Goal: Task Accomplishment & Management: Use online tool/utility

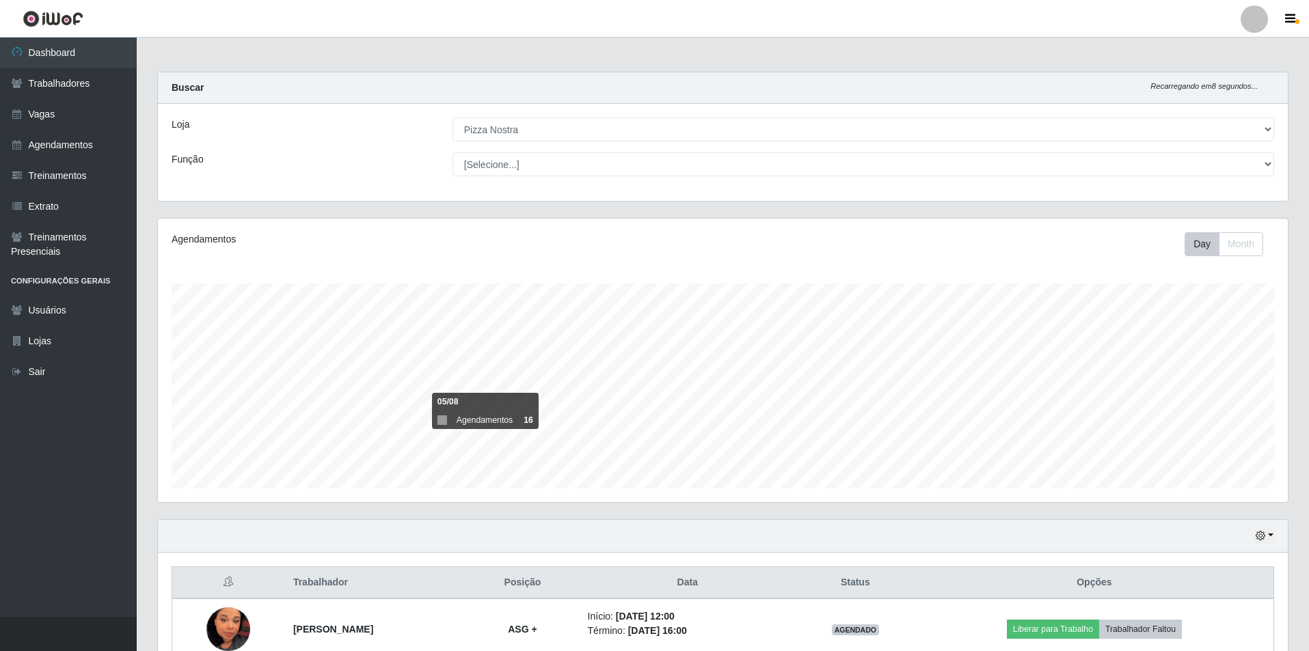
select select "337"
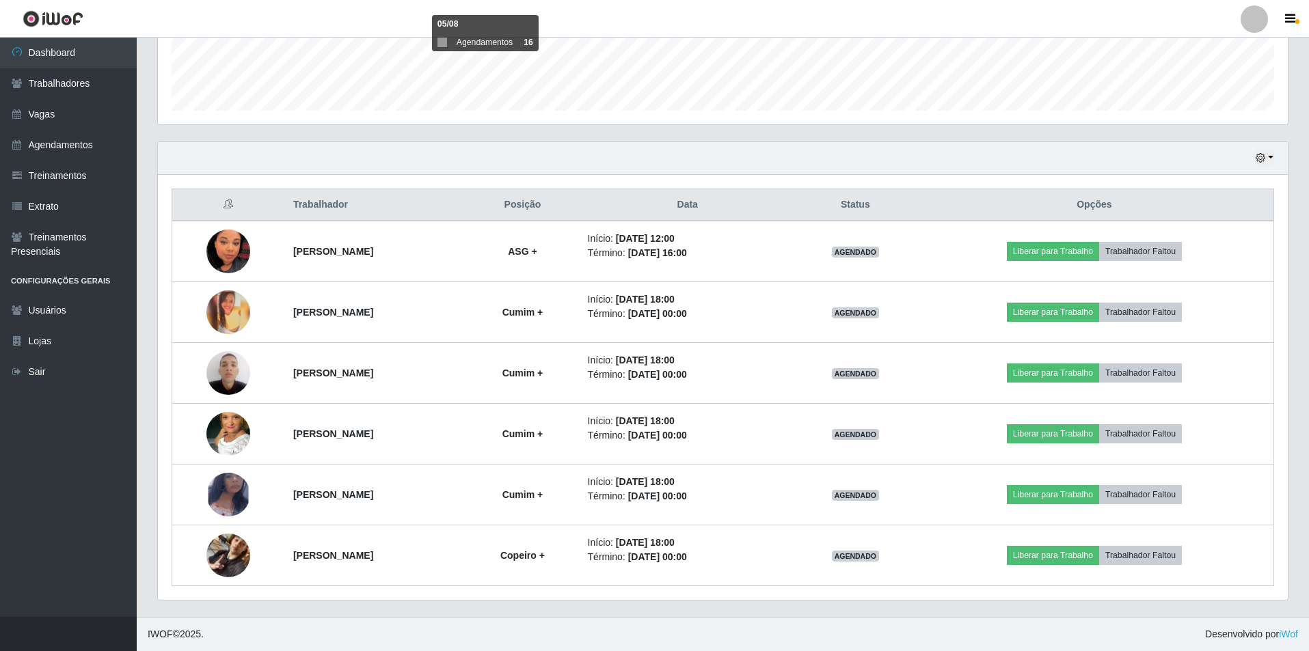
scroll to position [284, 1130]
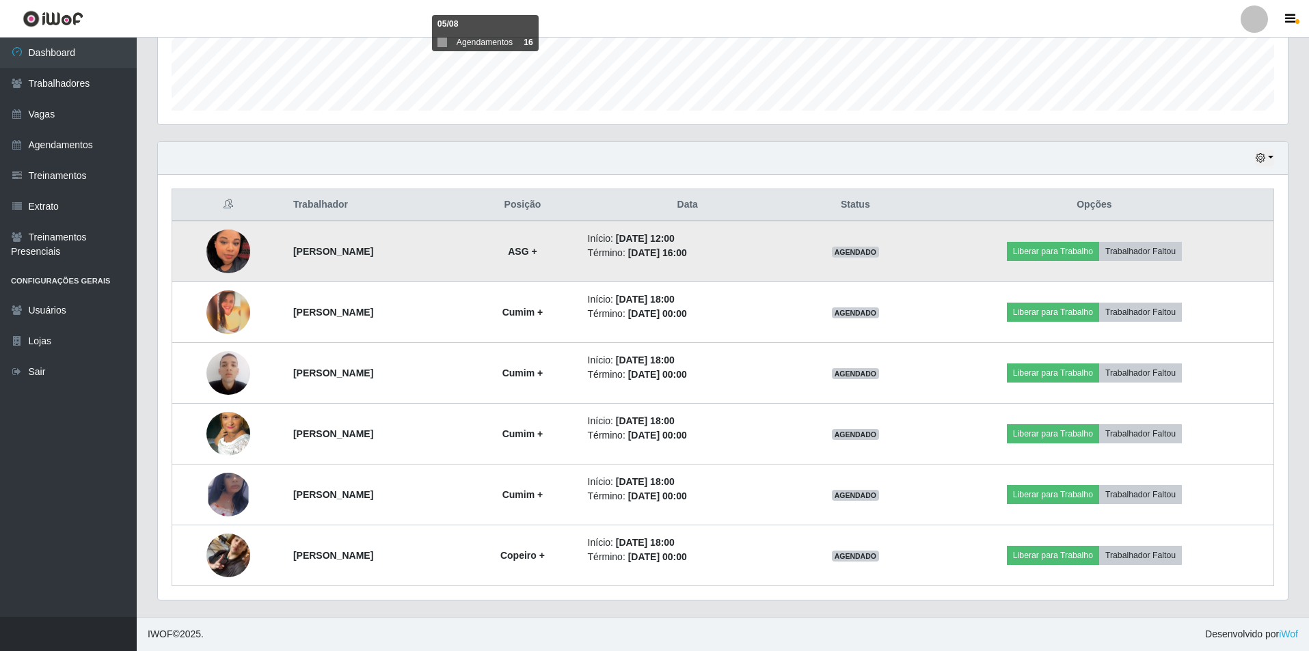
click at [221, 258] on img at bounding box center [228, 252] width 44 height 78
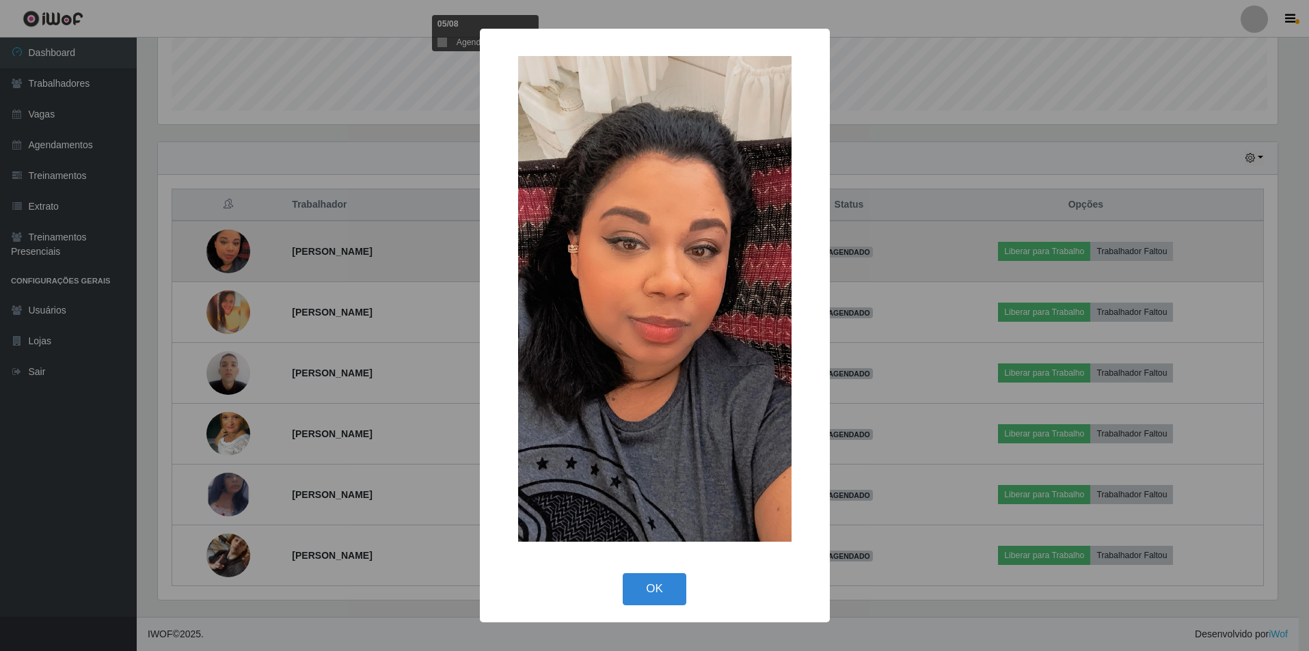
scroll to position [284, 1123]
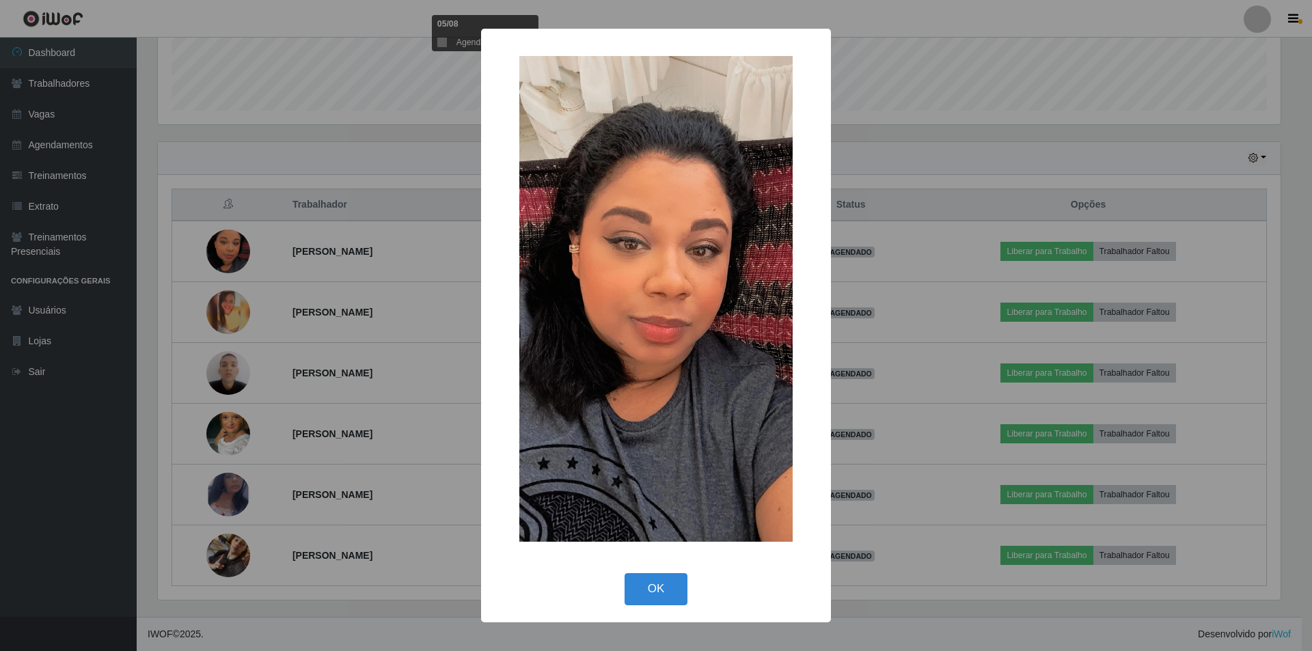
click at [219, 252] on div "× OK Cancel" at bounding box center [656, 325] width 1312 height 651
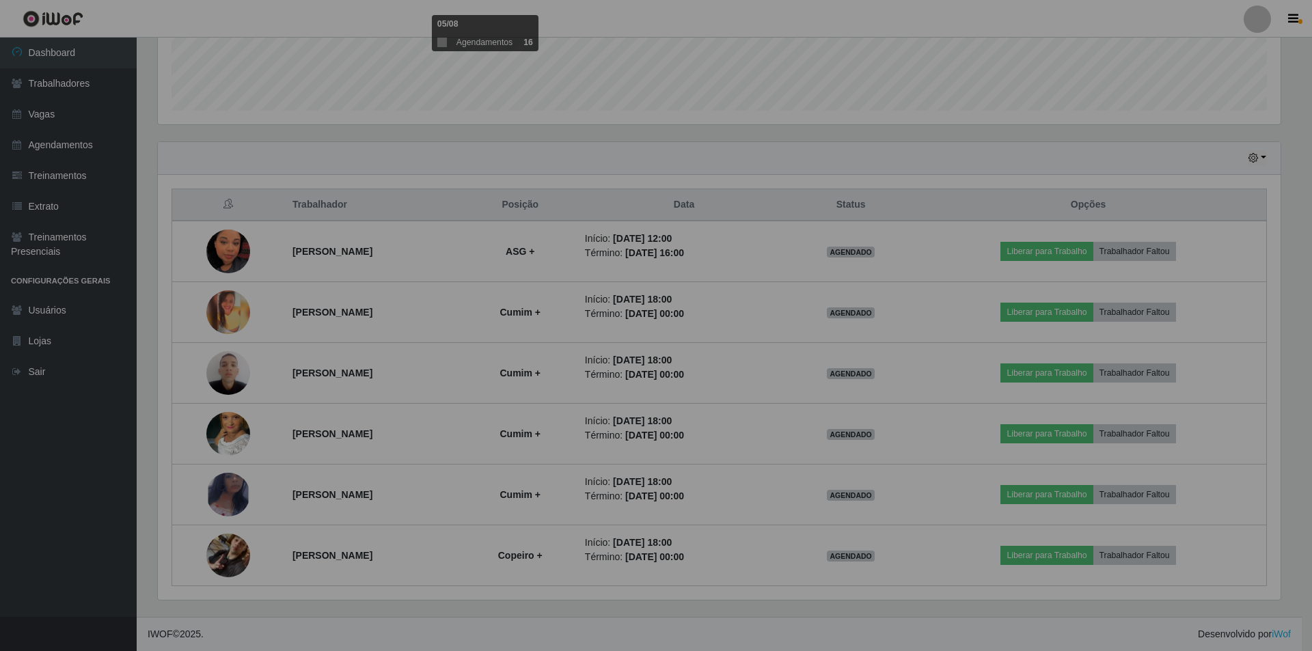
scroll to position [284, 1130]
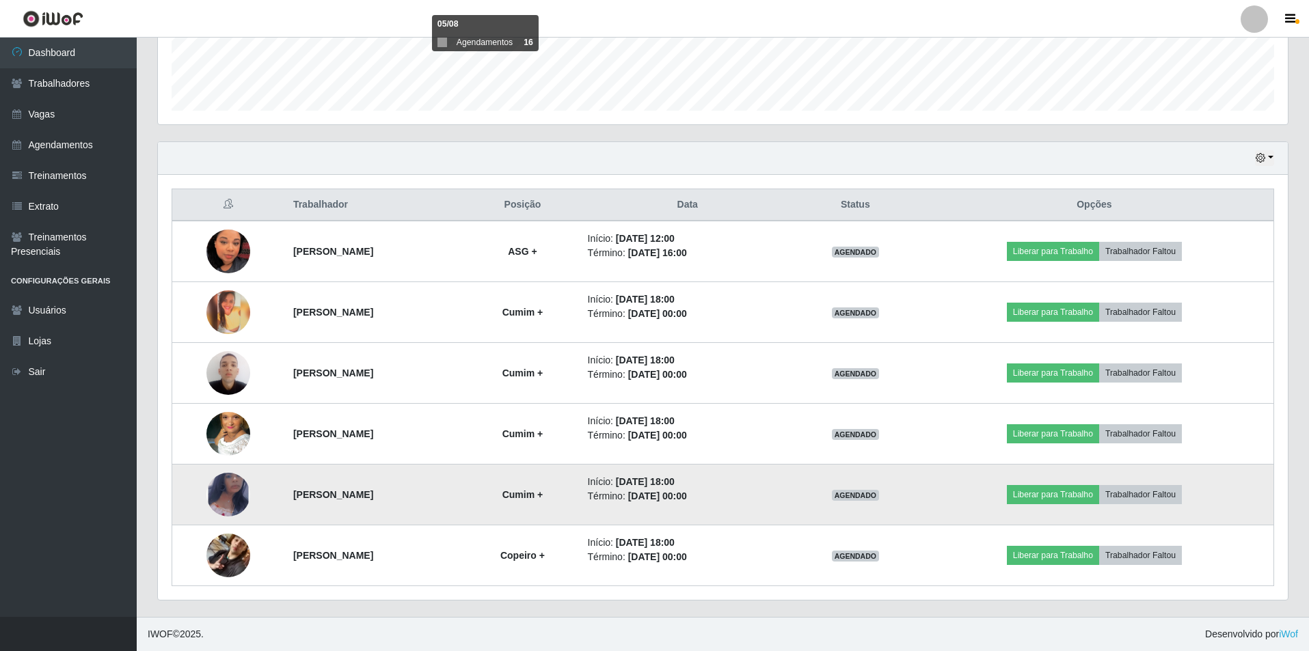
click at [225, 495] on img at bounding box center [228, 494] width 44 height 71
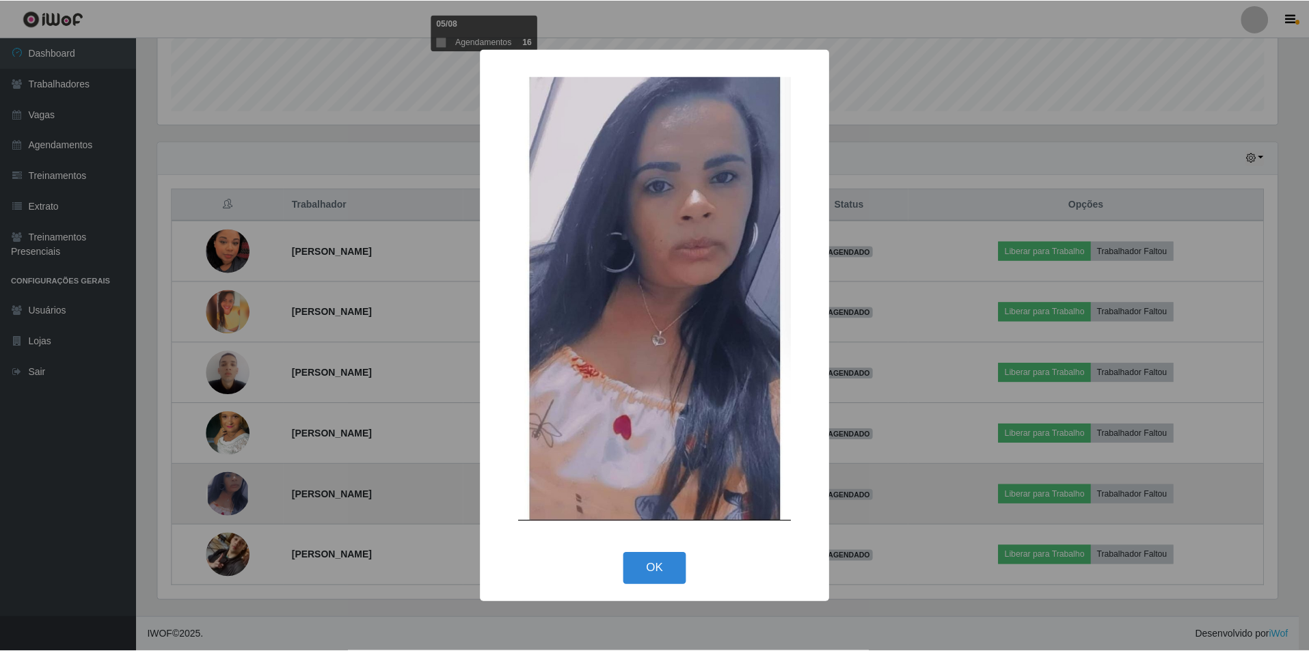
scroll to position [284, 1123]
click at [225, 495] on div "× OK Cancel" at bounding box center [656, 325] width 1312 height 651
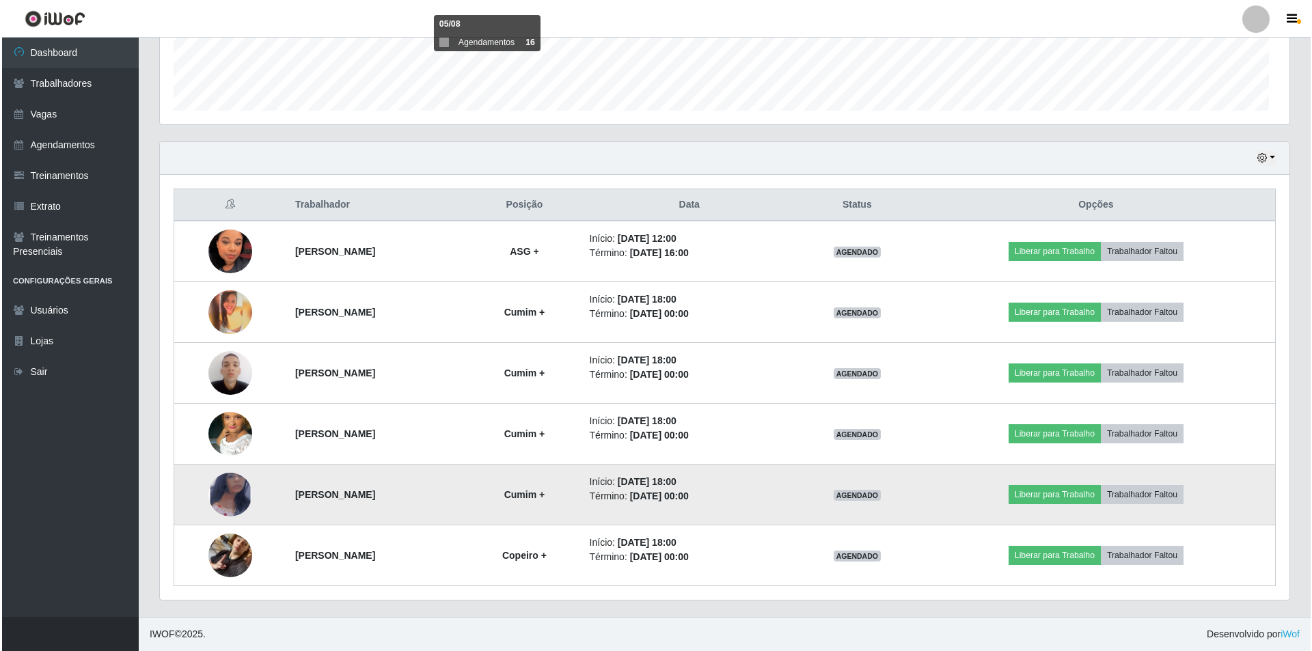
scroll to position [284, 1130]
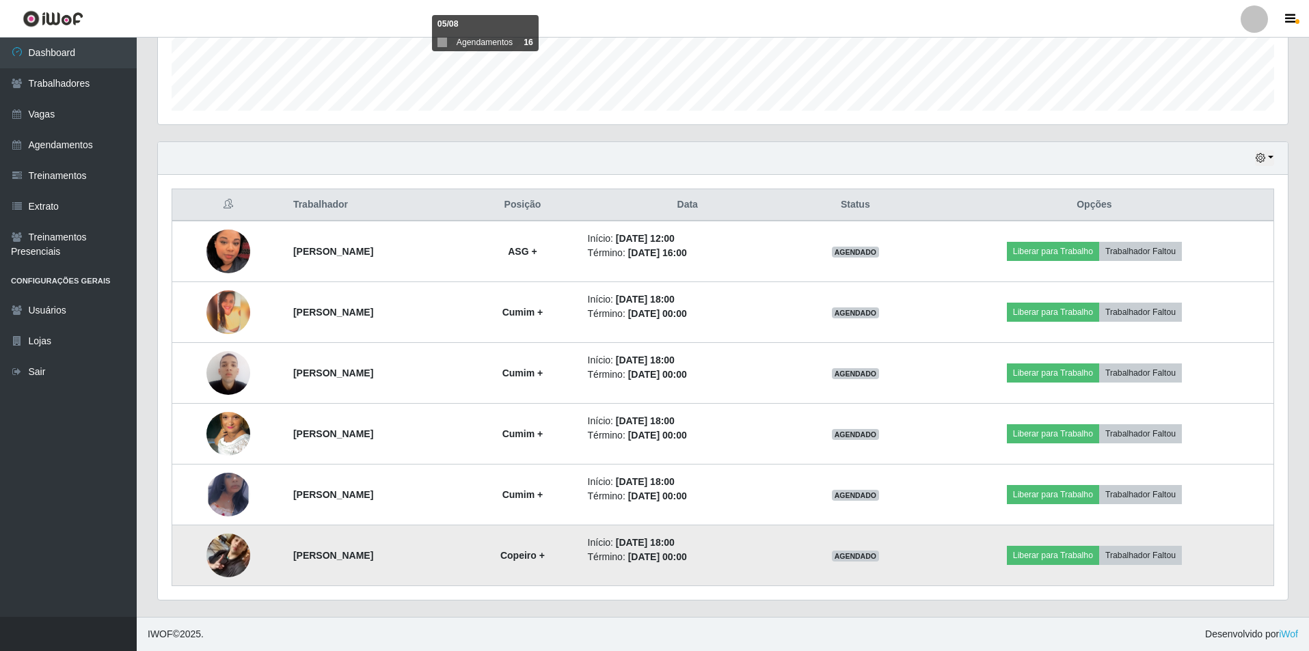
click at [217, 552] on img at bounding box center [228, 556] width 44 height 78
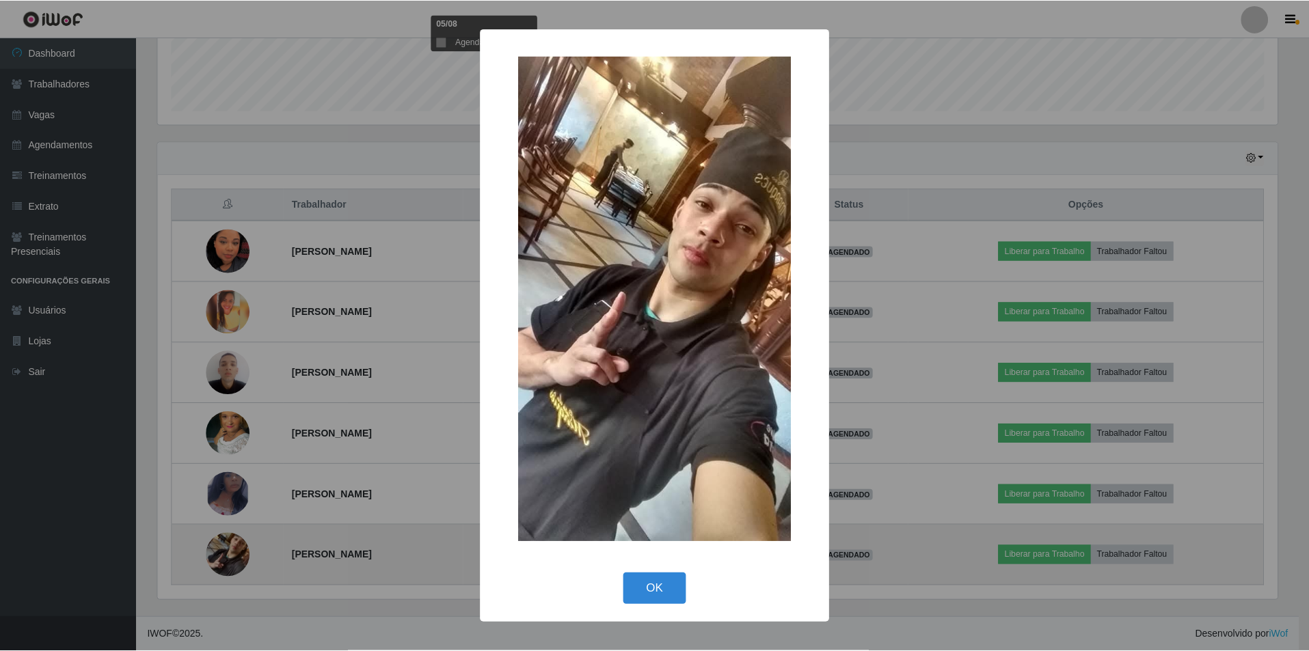
scroll to position [284, 1123]
click at [217, 552] on div "× OK Cancel" at bounding box center [656, 325] width 1312 height 651
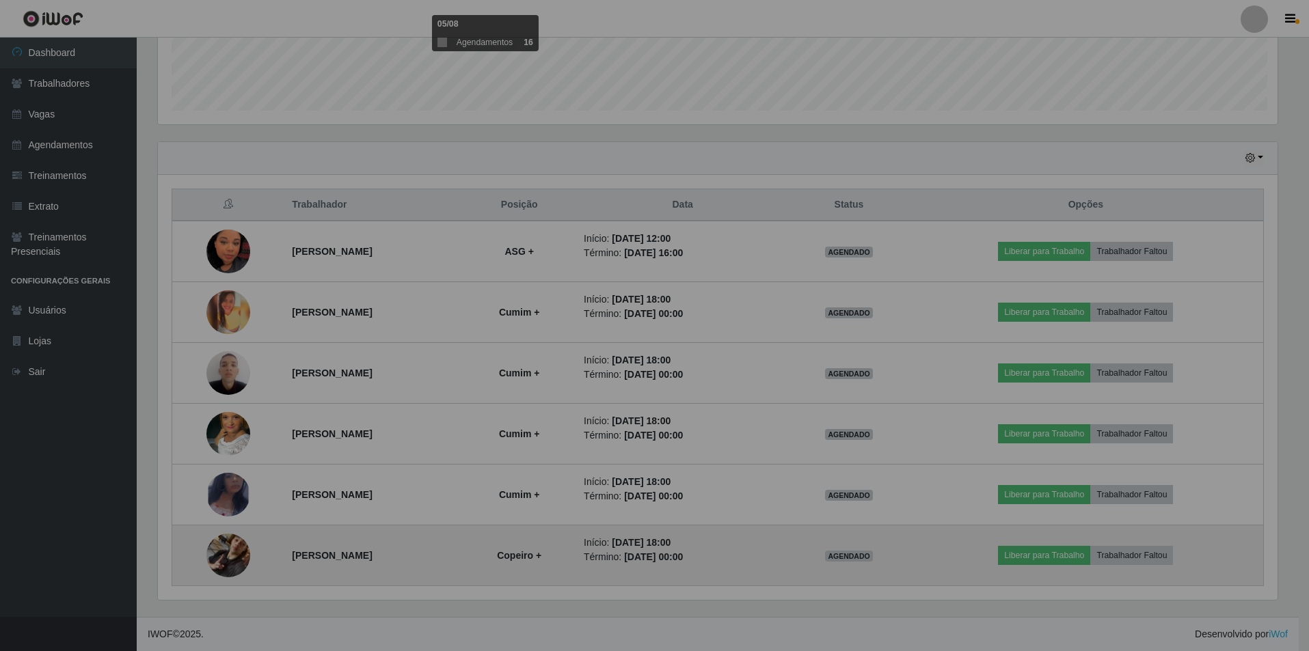
scroll to position [284, 1130]
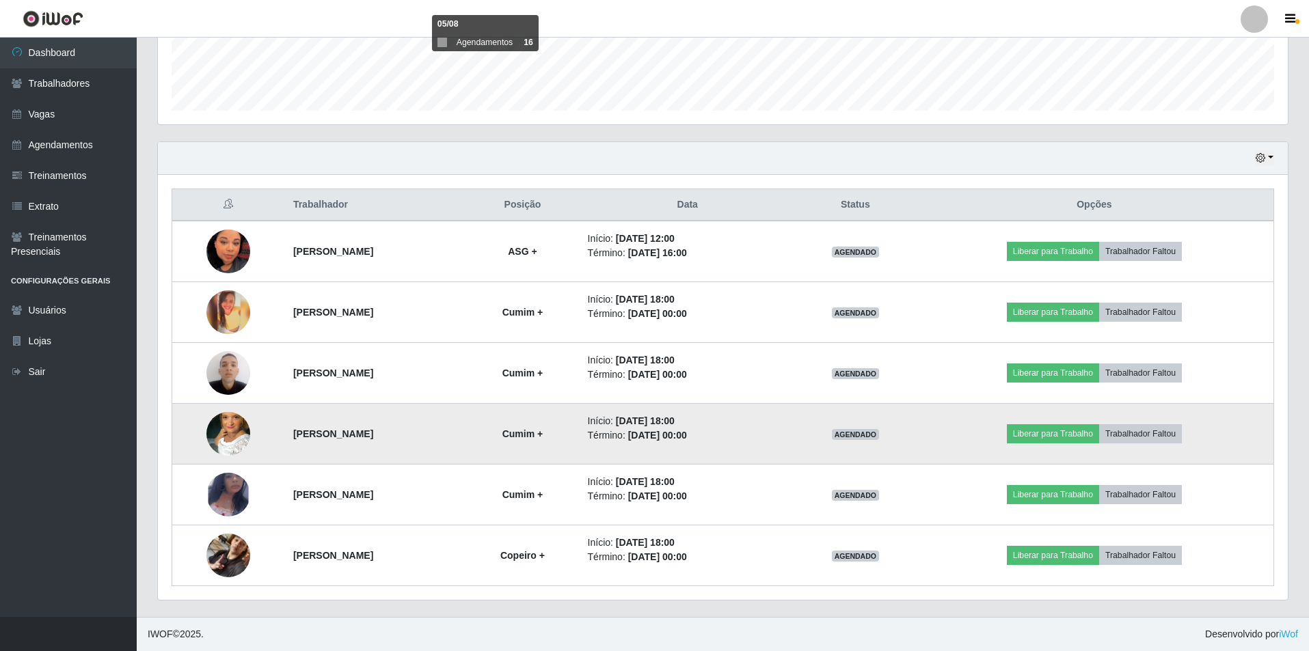
click at [227, 431] on img at bounding box center [228, 434] width 44 height 78
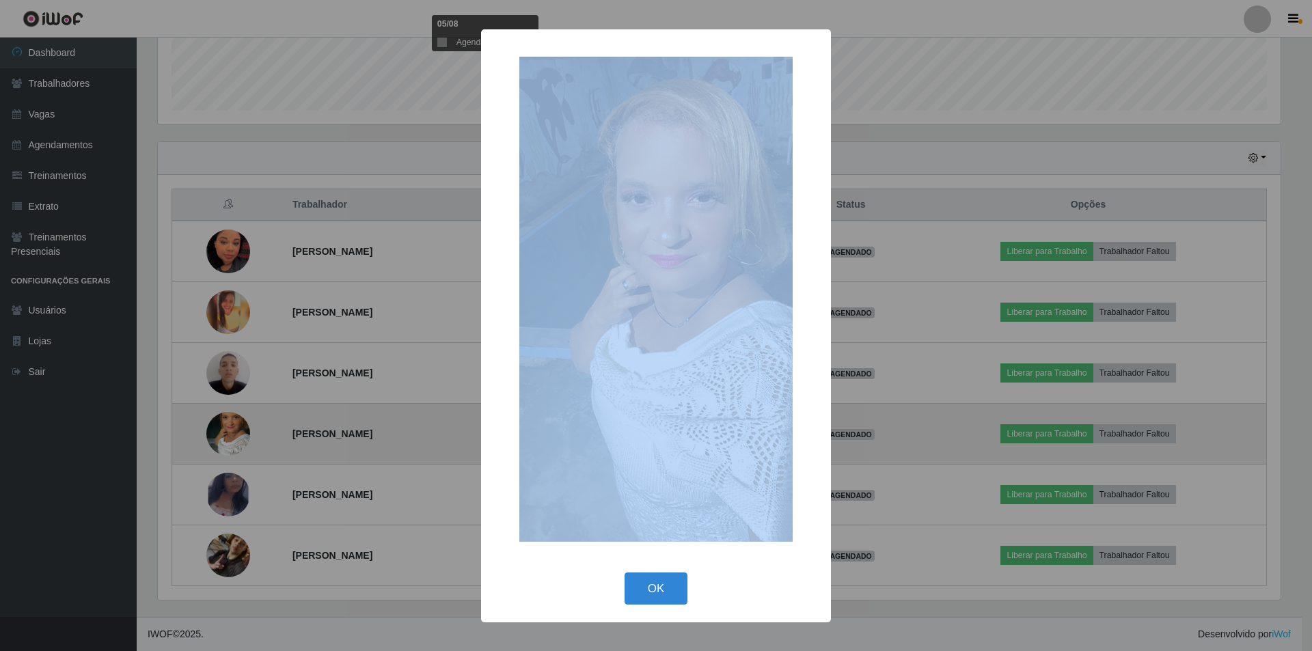
click at [227, 431] on div "× OK Cancel" at bounding box center [656, 325] width 1312 height 651
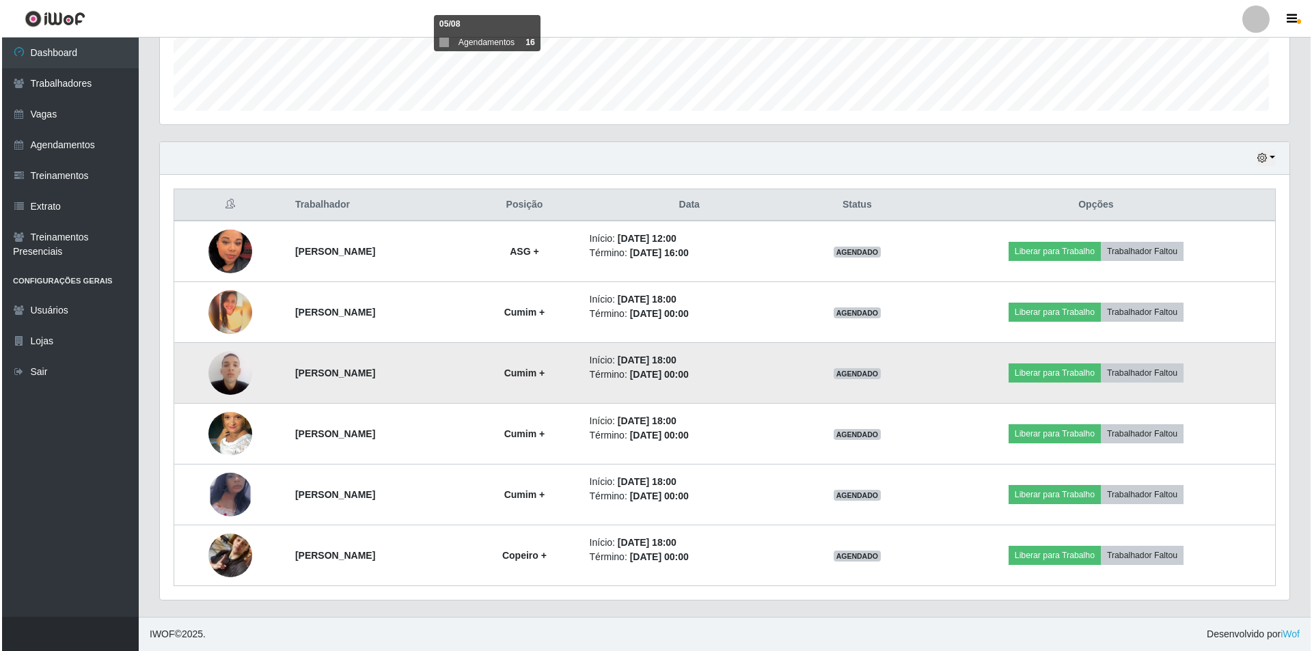
scroll to position [284, 1130]
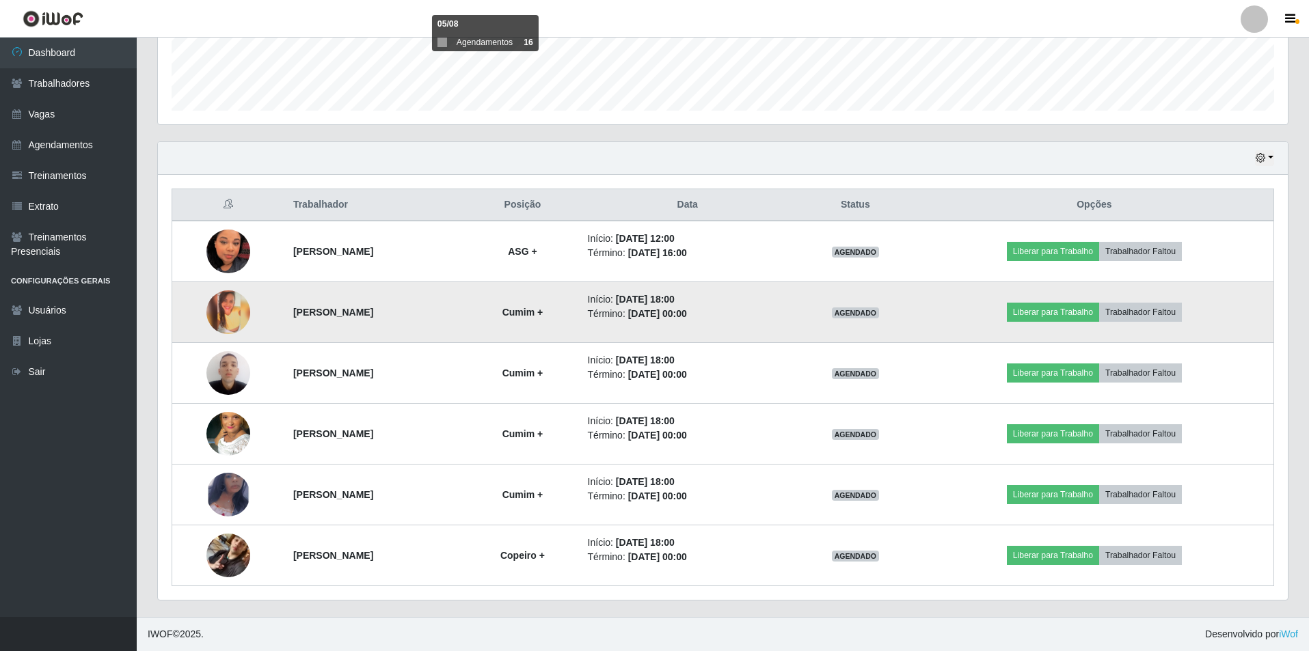
click at [211, 317] on img at bounding box center [228, 312] width 44 height 44
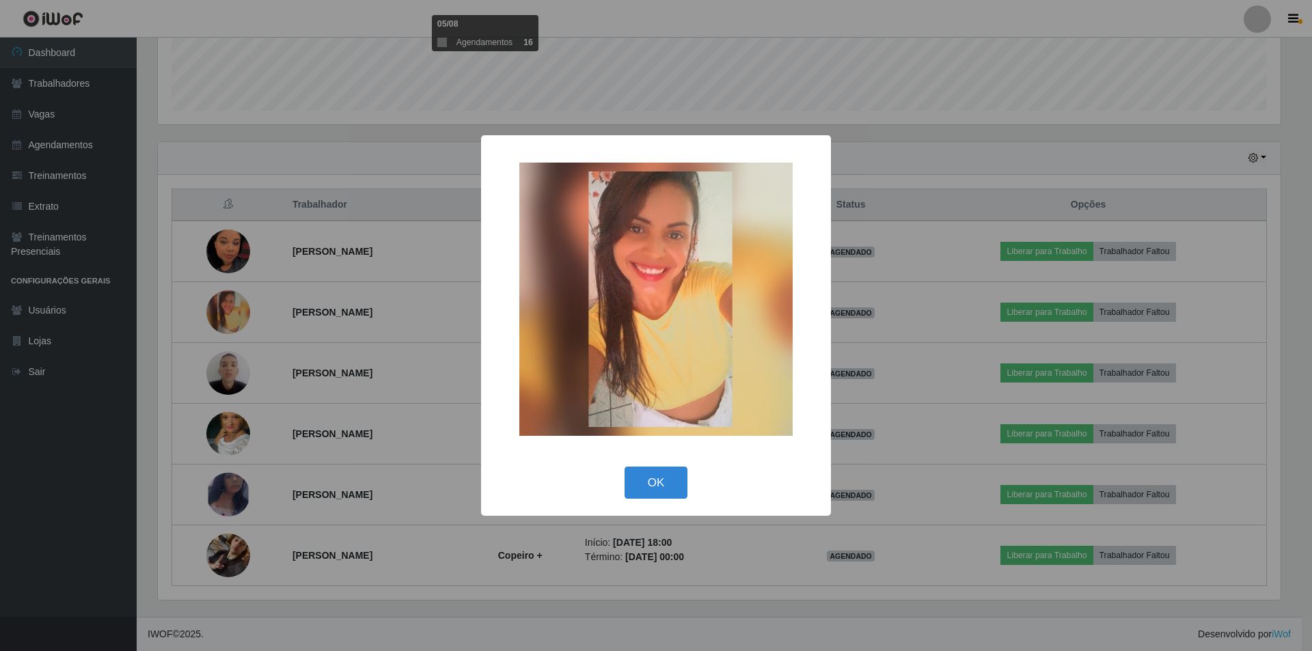
click at [218, 310] on div "× OK Cancel" at bounding box center [656, 325] width 1312 height 651
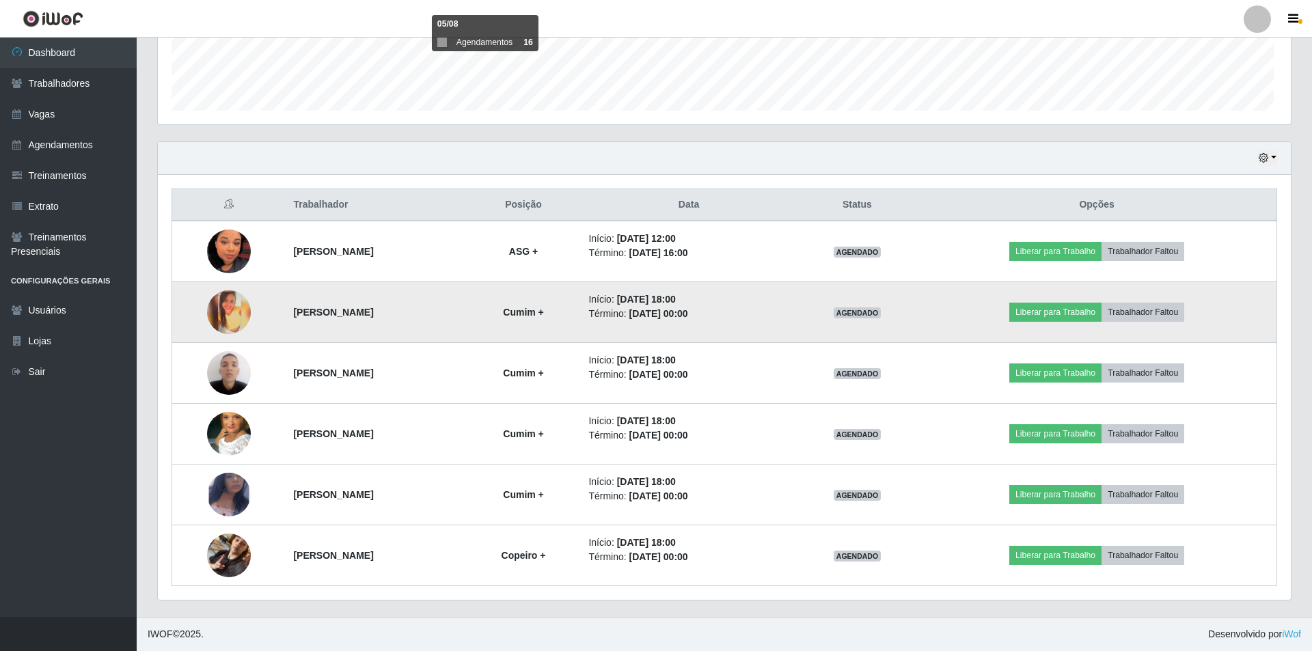
scroll to position [284, 1130]
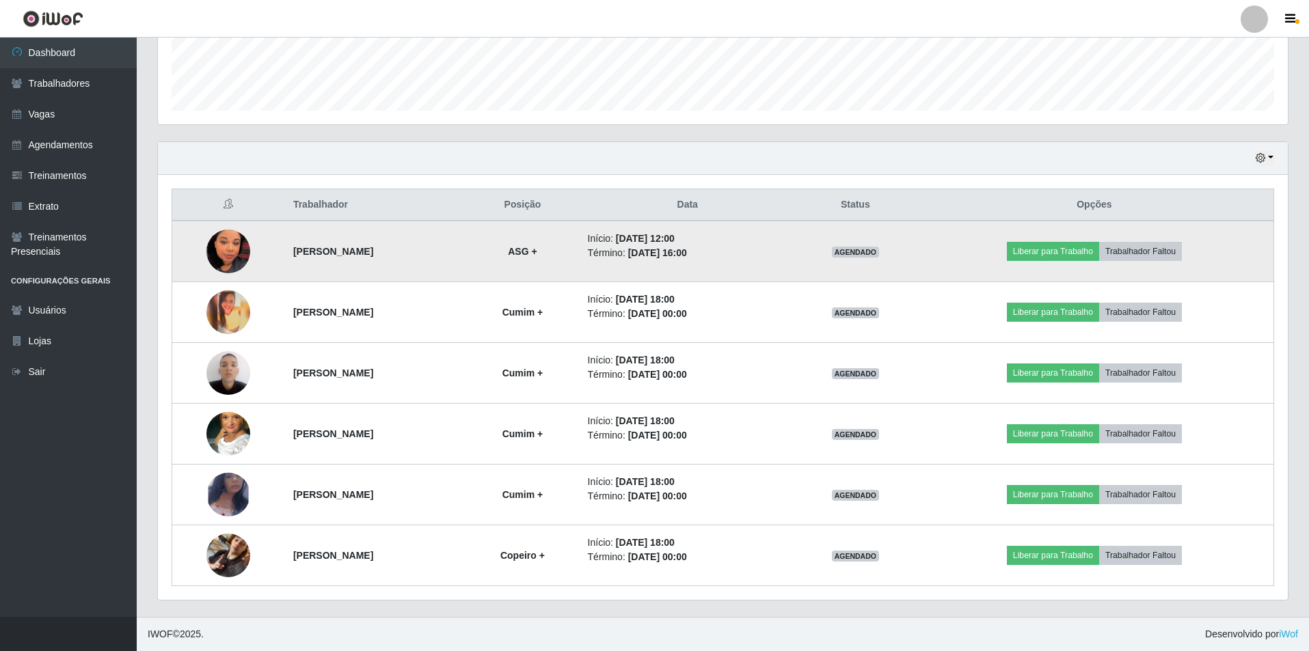
click at [230, 253] on img at bounding box center [228, 252] width 44 height 78
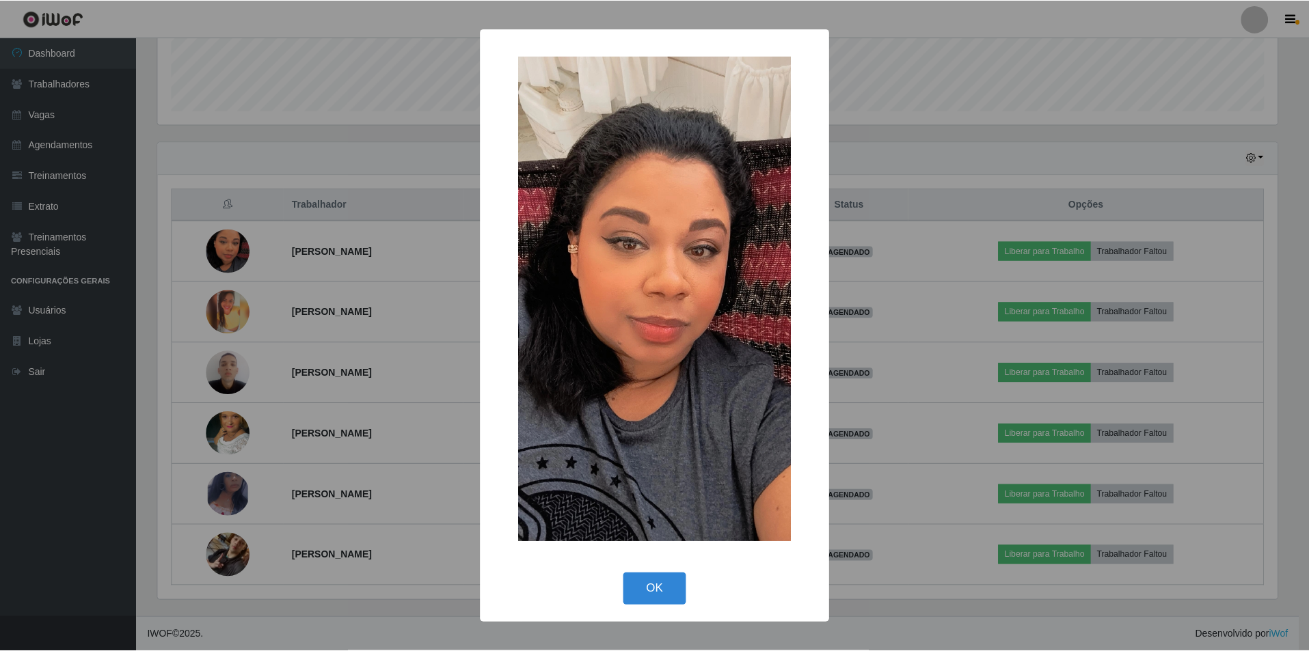
scroll to position [284, 1123]
click at [232, 253] on div "× OK Cancel" at bounding box center [656, 325] width 1312 height 651
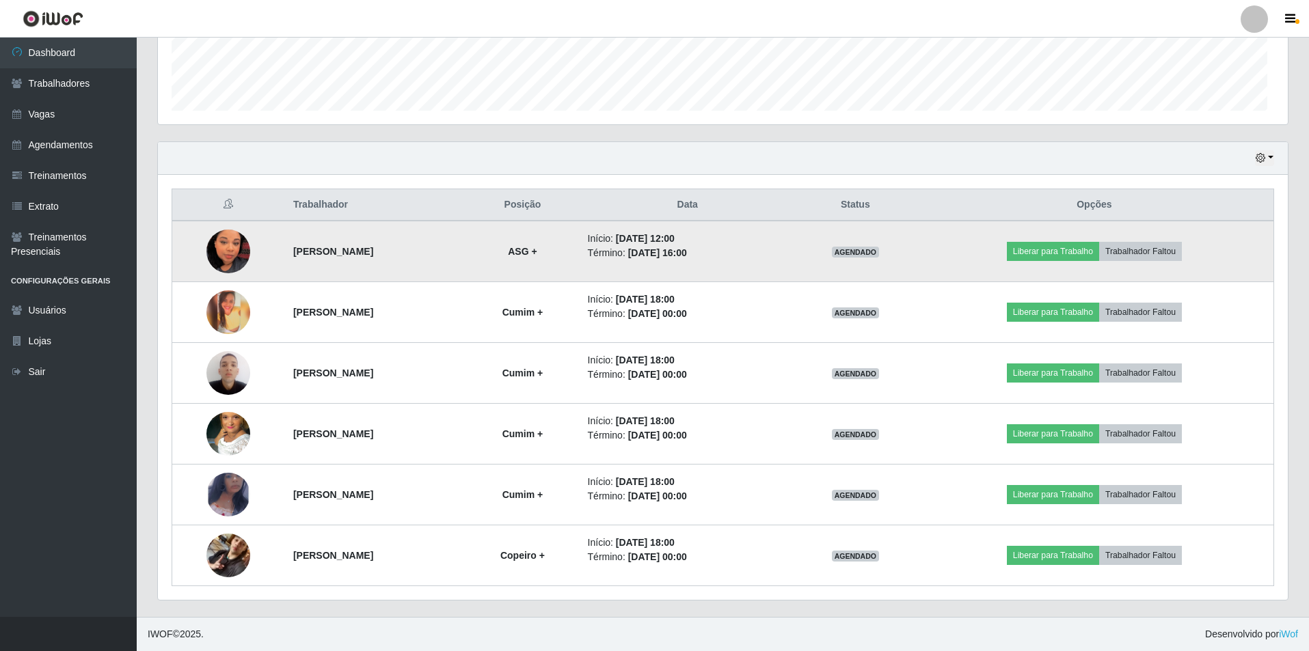
scroll to position [284, 1130]
click at [1179, 252] on button "Trabalhador Faltou" at bounding box center [1140, 251] width 83 height 19
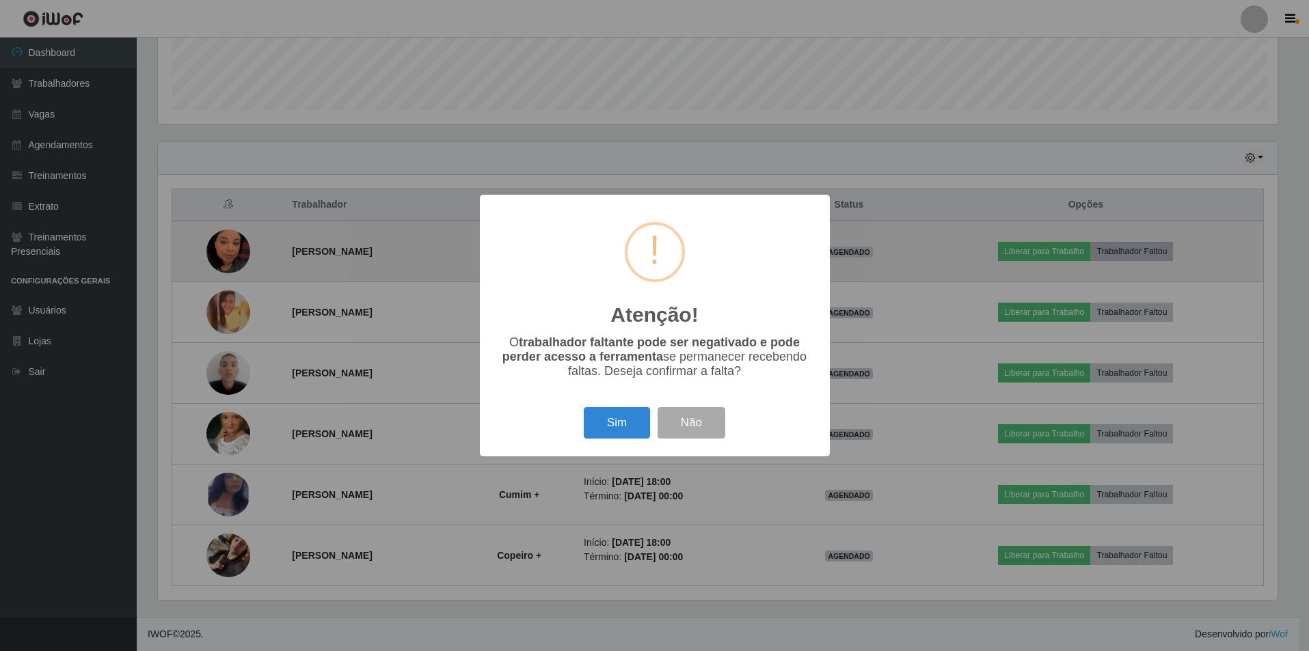
scroll to position [284, 1123]
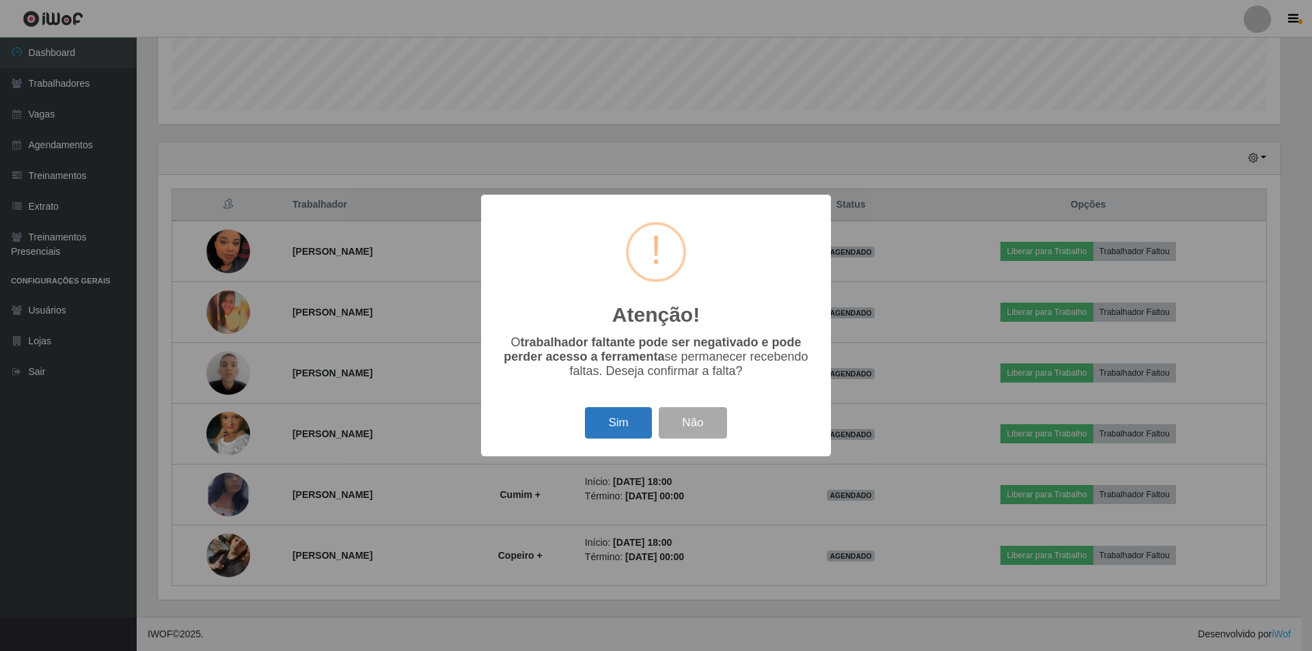
click at [615, 420] on button "Sim" at bounding box center [618, 423] width 66 height 32
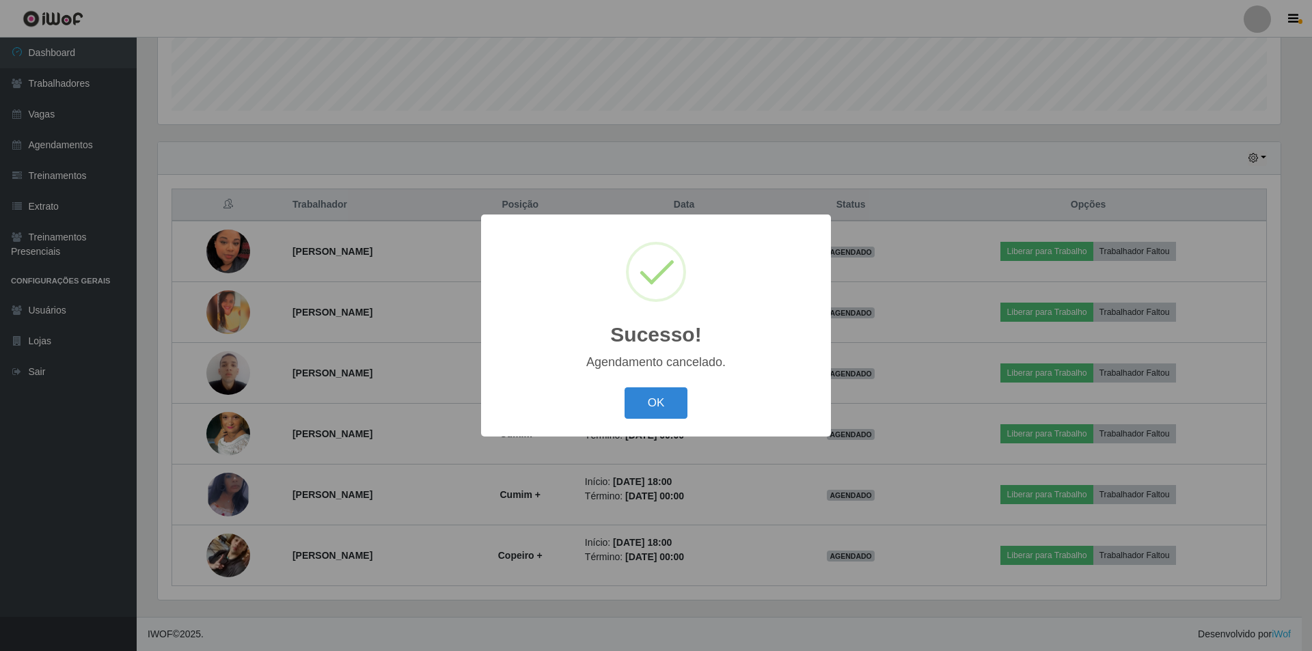
scroll to position [317, 0]
